Goal: Transaction & Acquisition: Purchase product/service

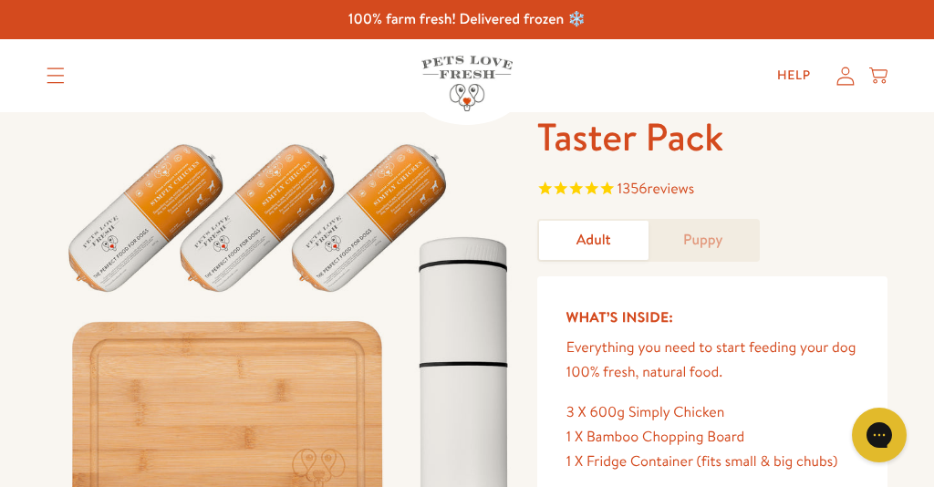
click at [54, 77] on icon "Translation missing: en.sections.header.menu" at bounding box center [56, 75] width 18 height 16
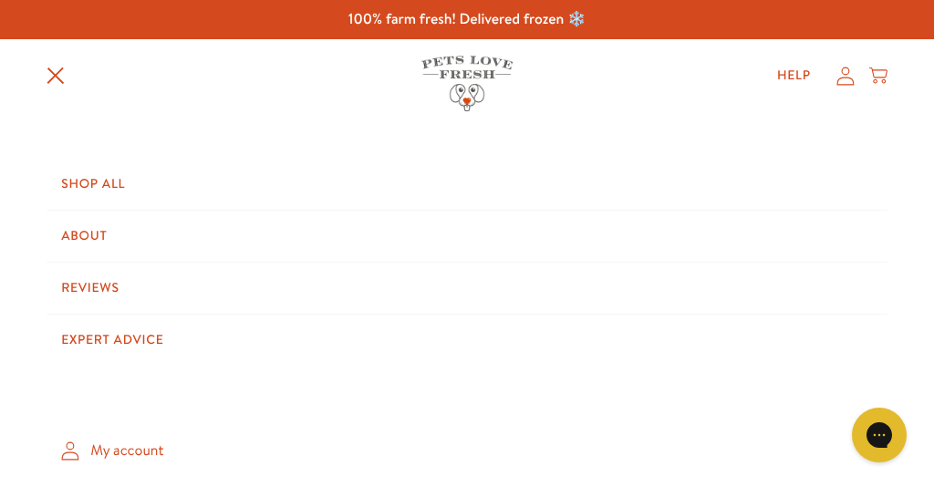
click at [98, 197] on link "Shop All" at bounding box center [467, 184] width 841 height 51
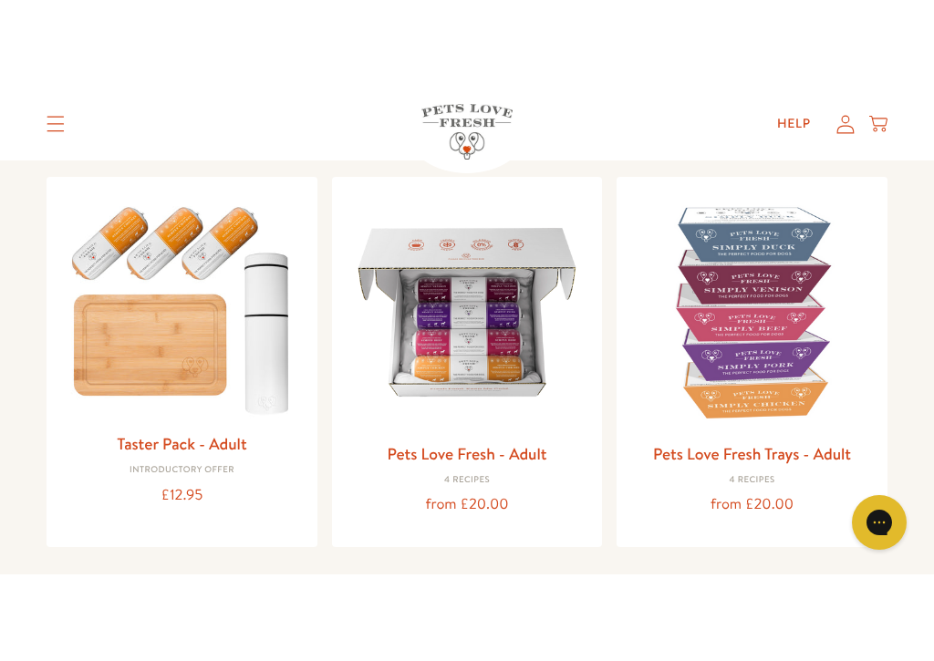
scroll to position [192, 0]
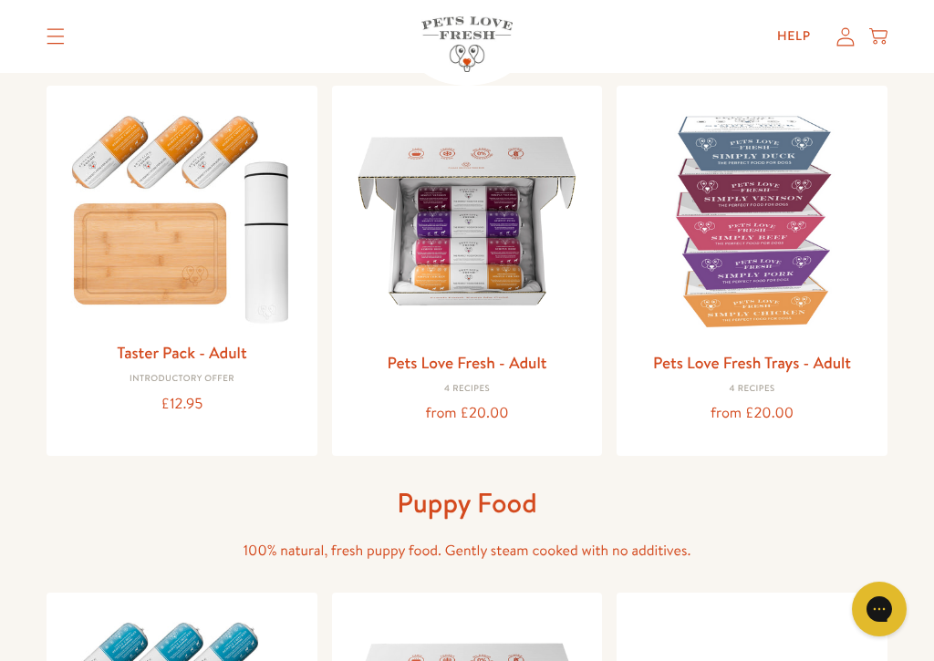
click at [770, 273] on img at bounding box center [752, 221] width 242 height 242
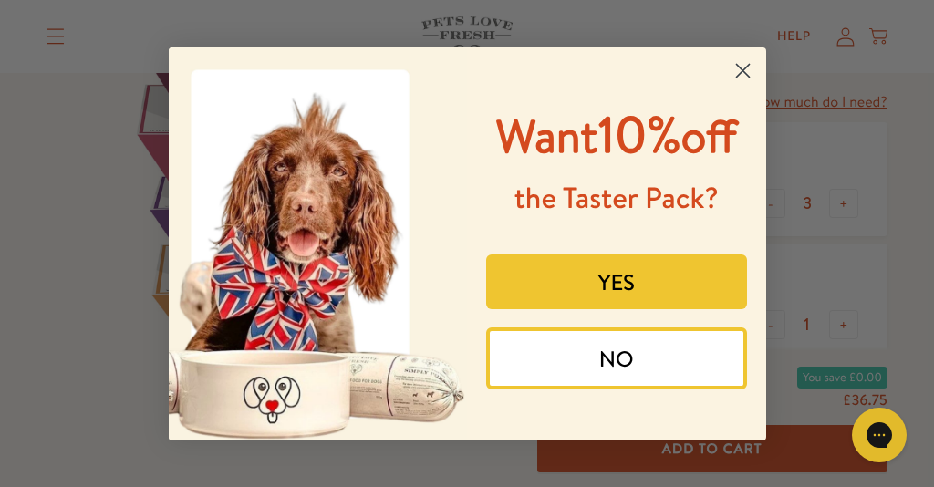
scroll to position [109, 0]
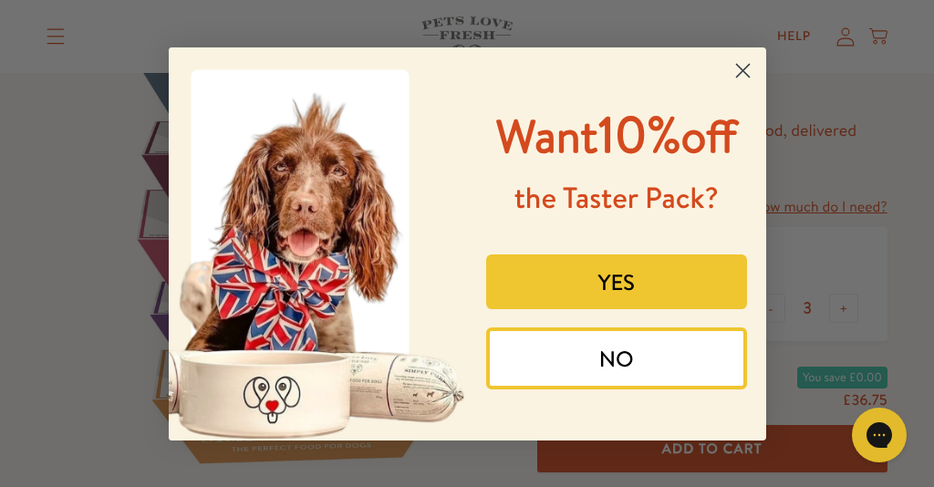
click at [743, 61] on circle "Close dialog" at bounding box center [742, 70] width 30 height 30
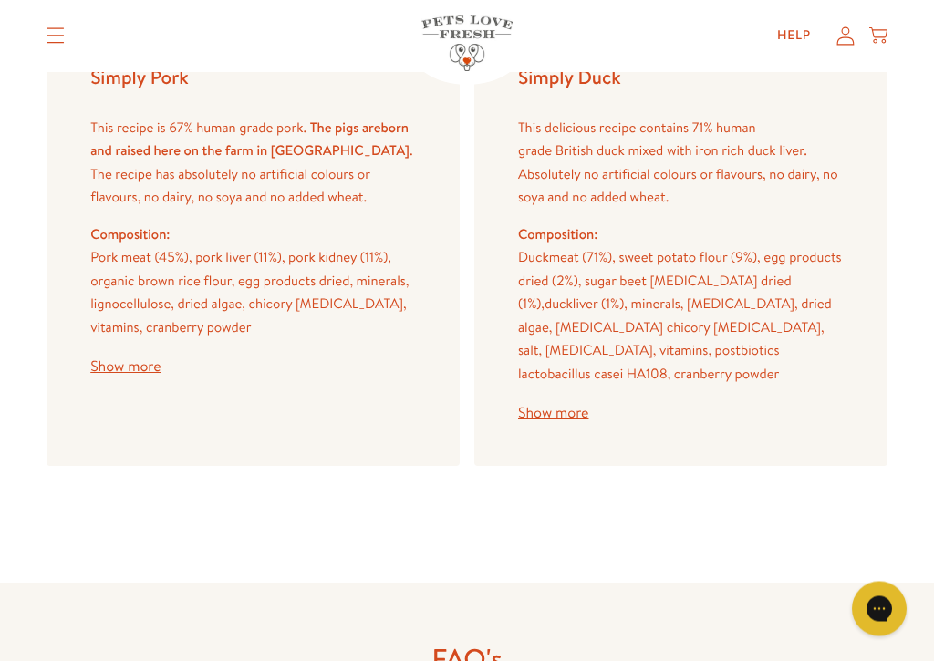
scroll to position [2677, 0]
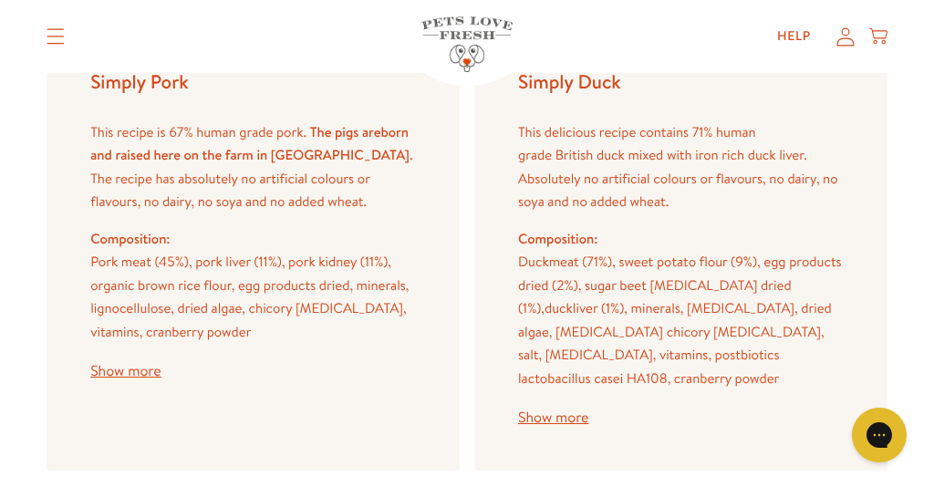
click at [134, 364] on button "Show more" at bounding box center [125, 371] width 70 height 15
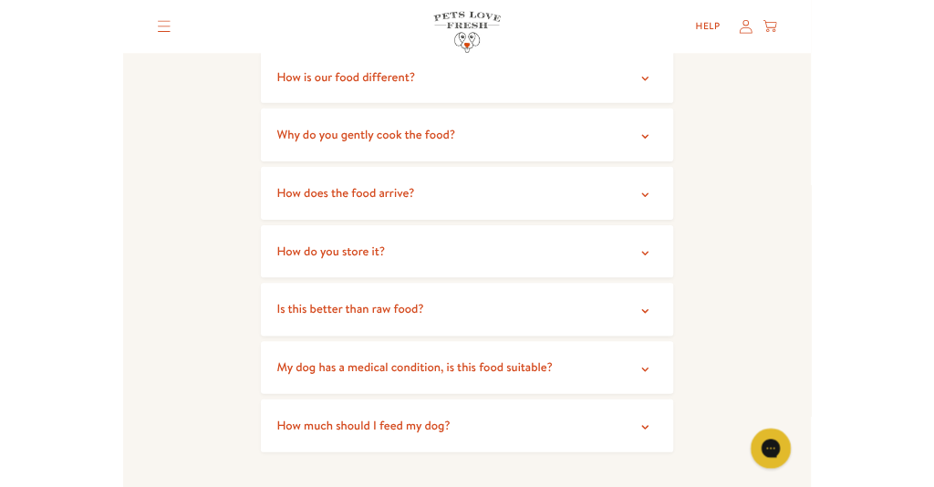
scroll to position [3833, 0]
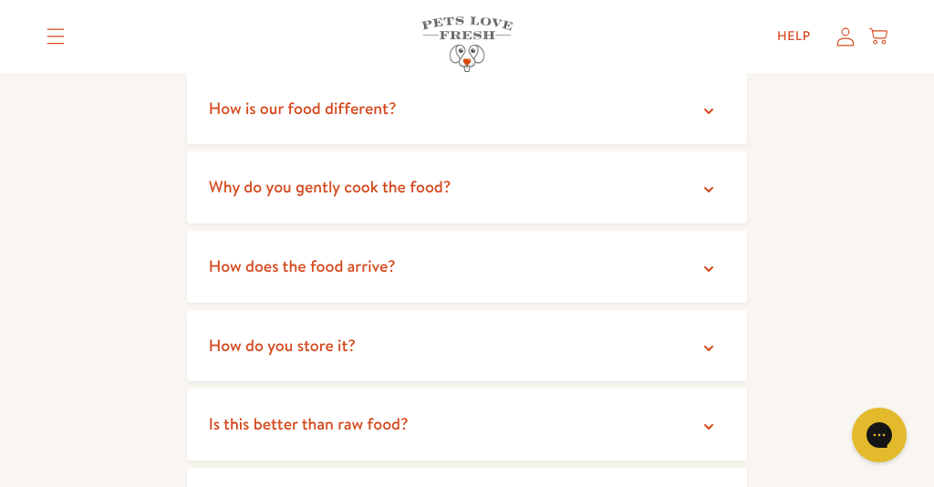
click at [713, 418] on icon at bounding box center [708, 427] width 18 height 18
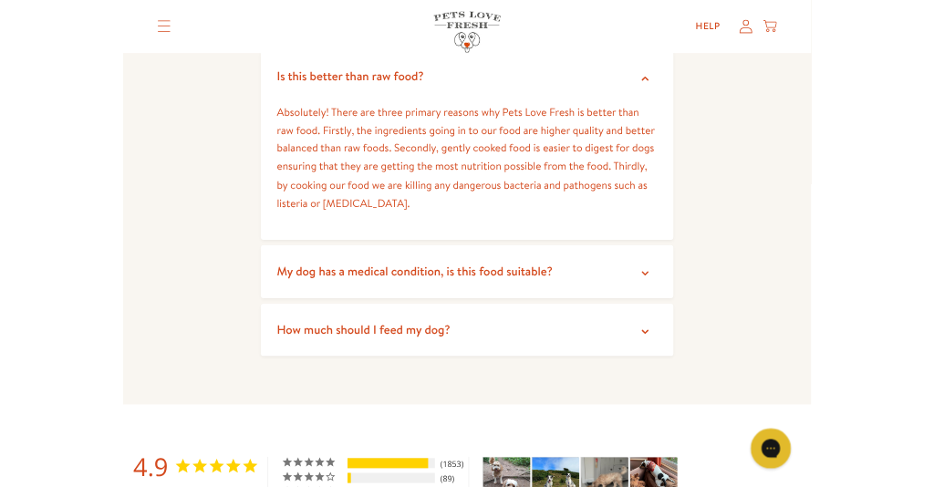
scroll to position [4150, 0]
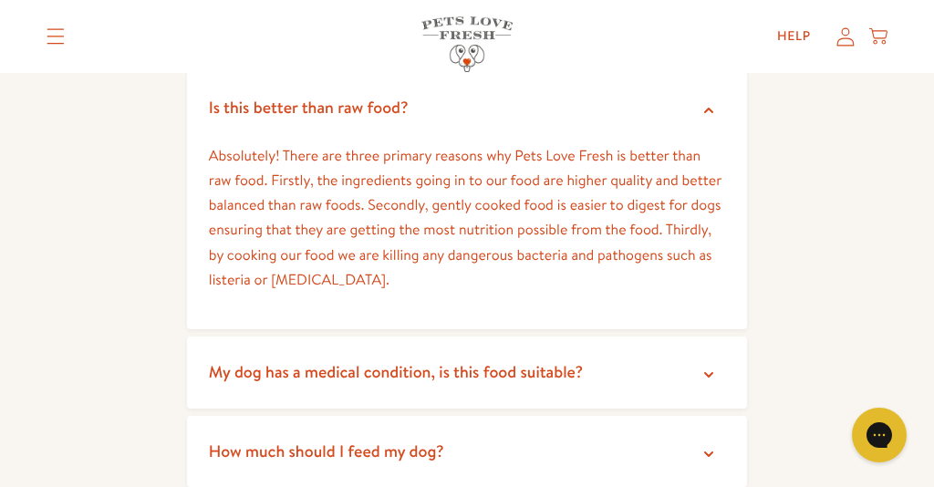
click at [708, 336] on summary "My dog has a medical condition, is this food suitable?" at bounding box center [467, 372] width 560 height 72
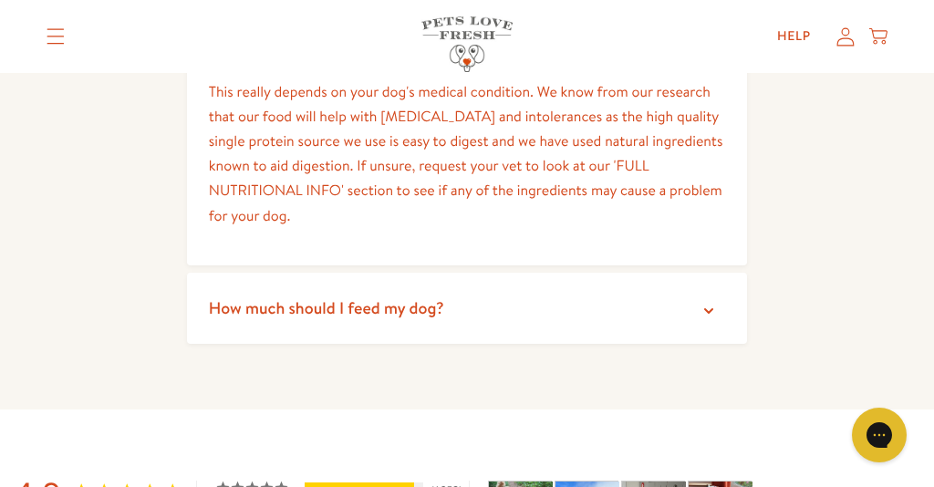
scroll to position [4462, 0]
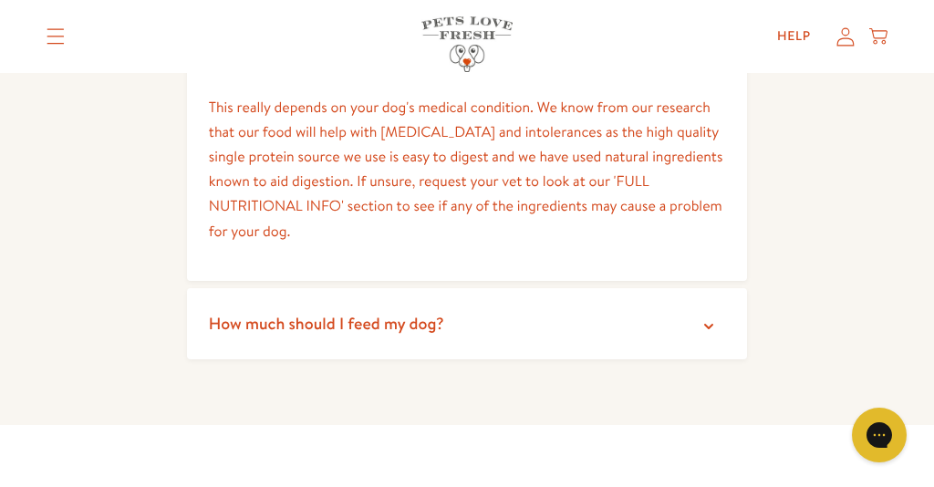
click at [710, 317] on icon at bounding box center [708, 326] width 18 height 18
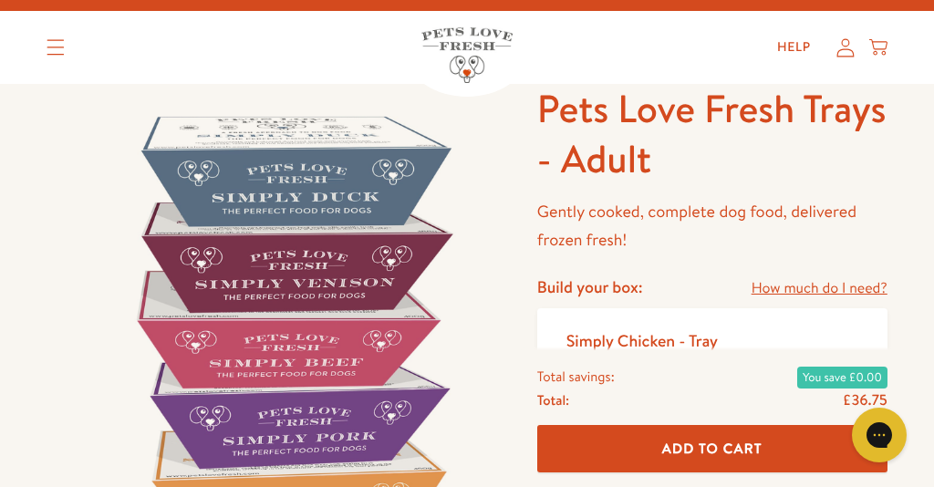
scroll to position [0, 0]
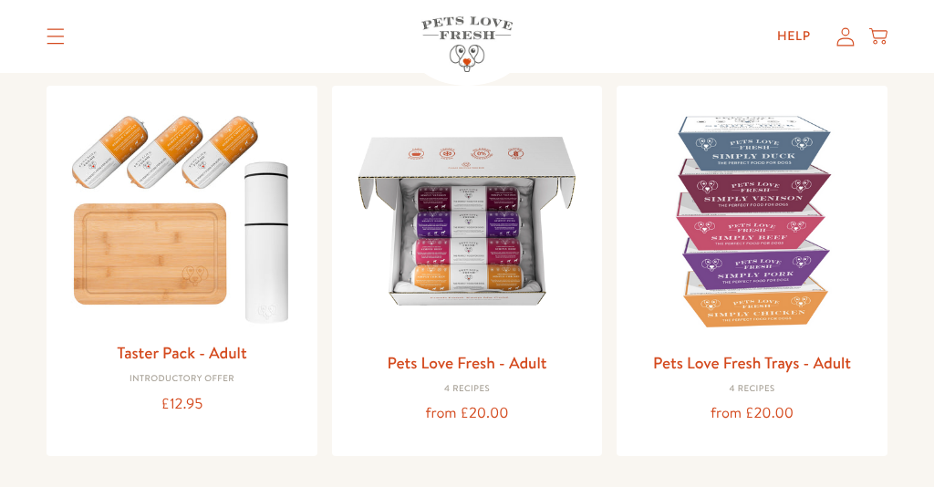
scroll to position [192, 0]
click at [493, 276] on img at bounding box center [467, 221] width 242 height 242
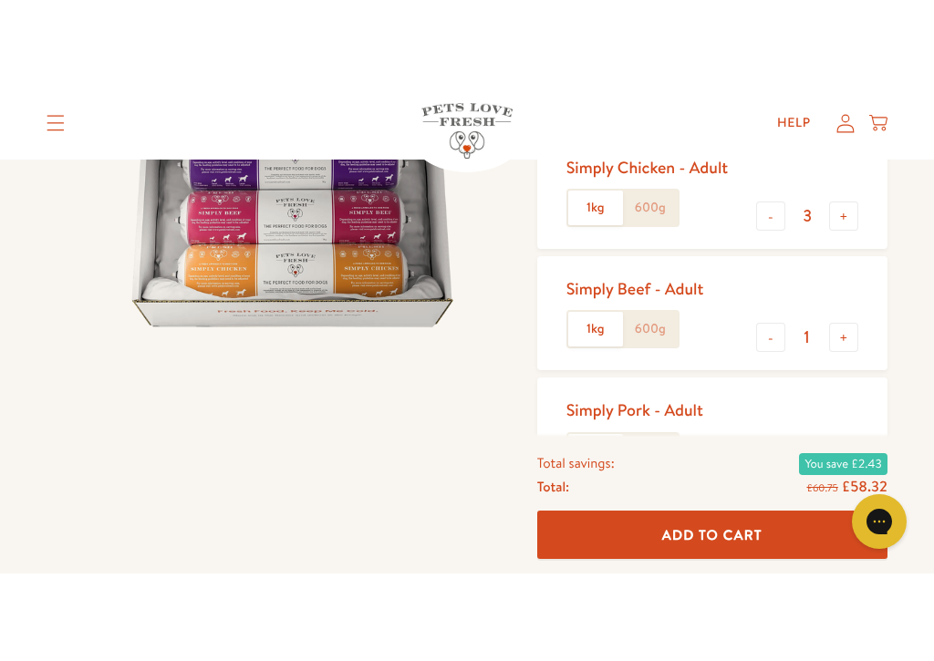
scroll to position [292, 0]
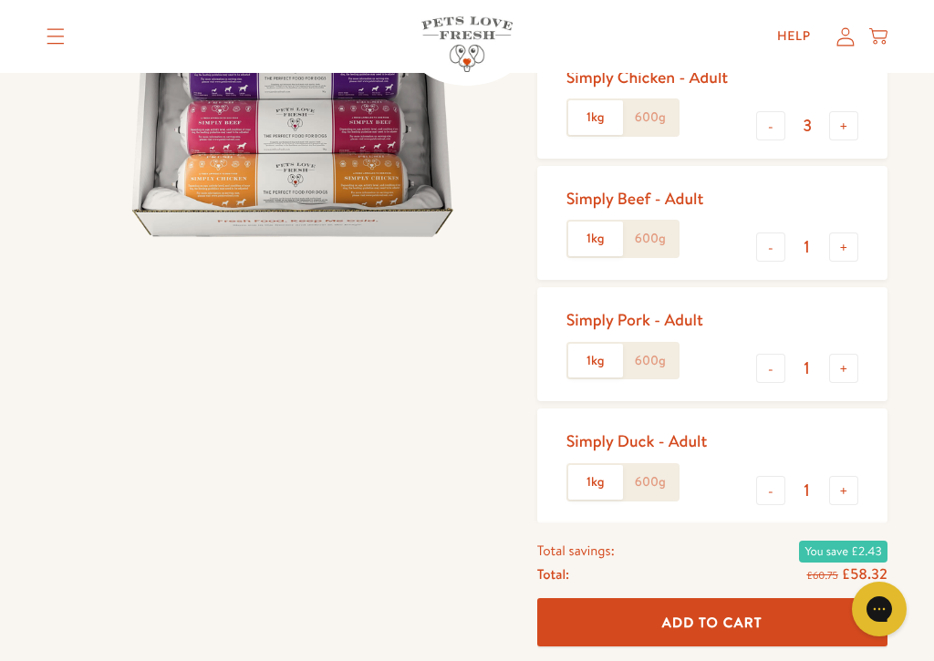
click at [777, 120] on button "-" at bounding box center [770, 125] width 29 height 29
click at [774, 122] on button "-" at bounding box center [770, 125] width 29 height 29
click at [766, 135] on button "-" at bounding box center [770, 125] width 29 height 29
type input "0"
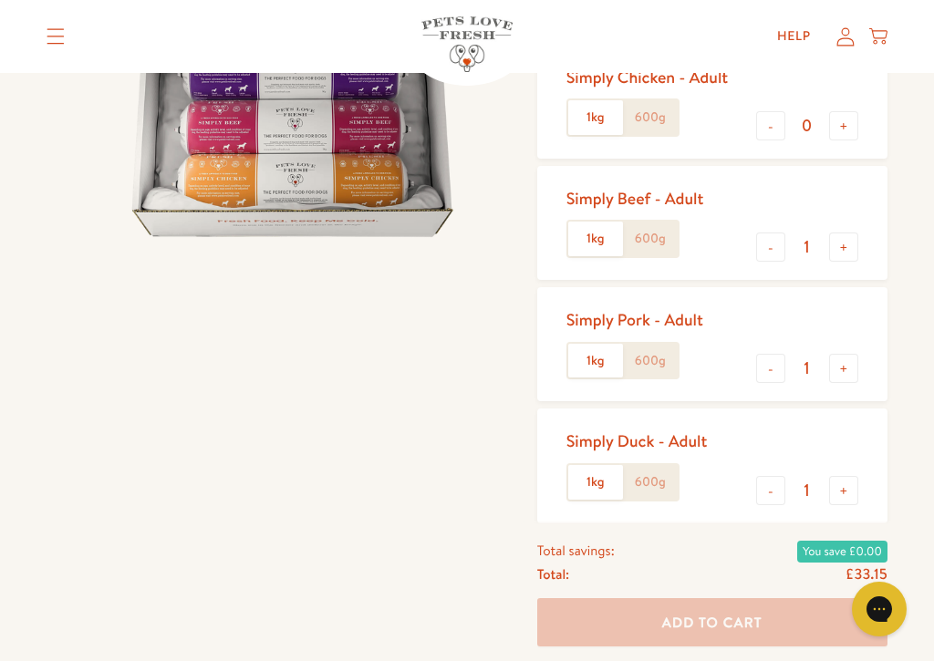
click at [779, 233] on button "-" at bounding box center [770, 247] width 29 height 29
type input "0"
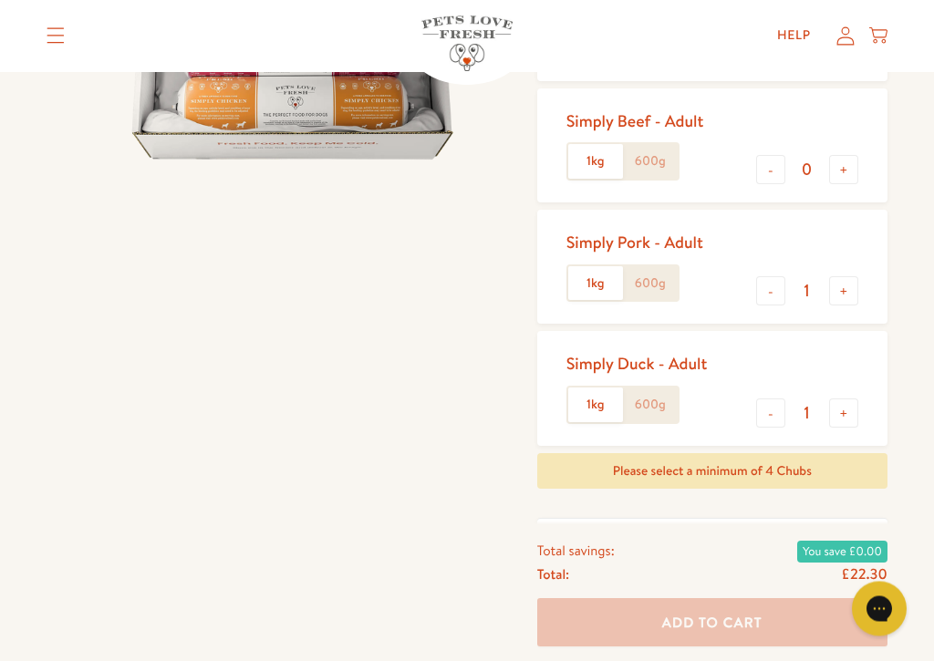
scroll to position [372, 0]
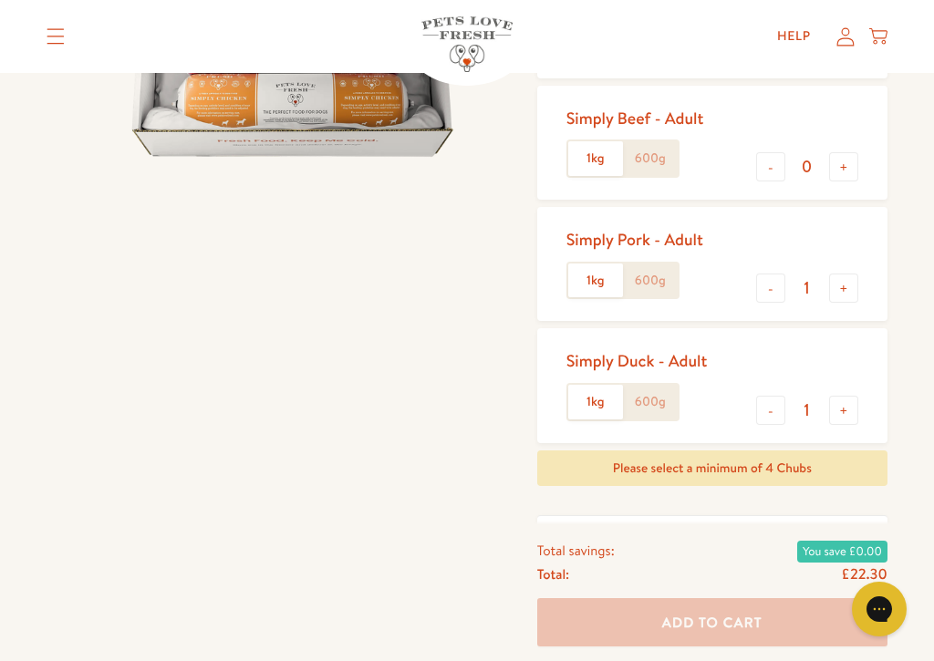
click at [837, 284] on button "+" at bounding box center [843, 288] width 29 height 29
click at [846, 281] on button "+" at bounding box center [843, 288] width 29 height 29
type input "3"
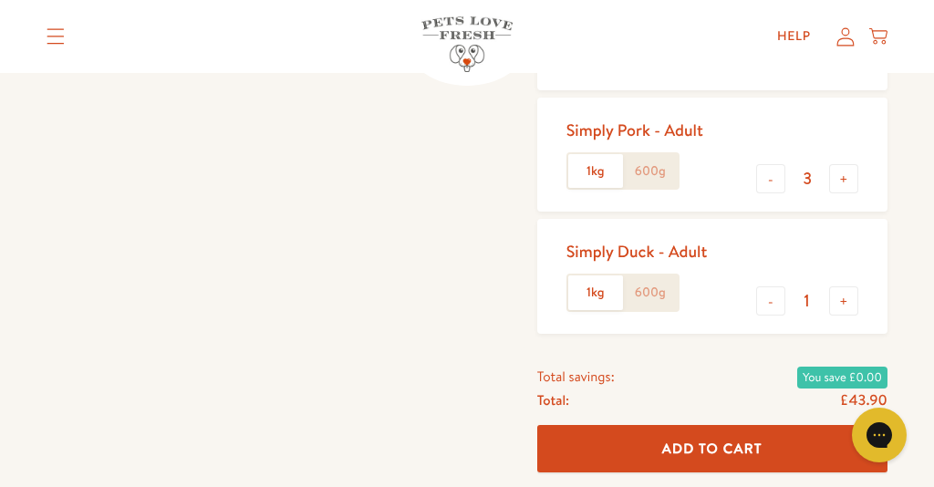
scroll to position [481, 0]
click at [642, 169] on label "600g" at bounding box center [650, 172] width 55 height 35
click at [0, 0] on input "600g" at bounding box center [0, 0] width 0 height 0
click at [597, 171] on label "1kg" at bounding box center [595, 172] width 55 height 35
click at [0, 0] on input "1kg" at bounding box center [0, 0] width 0 height 0
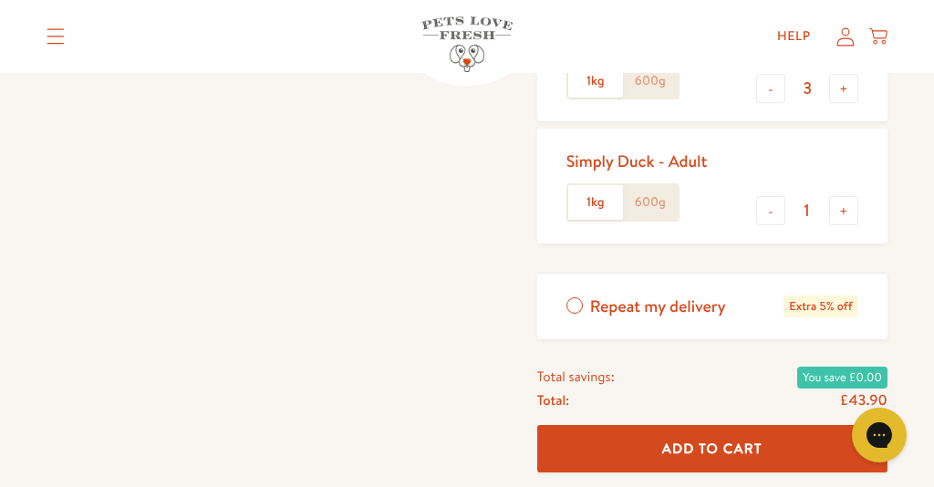
scroll to position [567, 0]
